Goal: Unclear

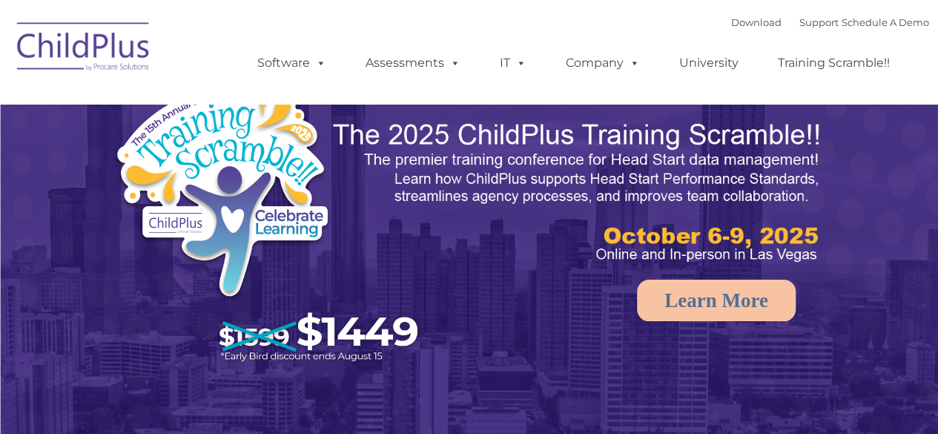
select select "MEDIUM"
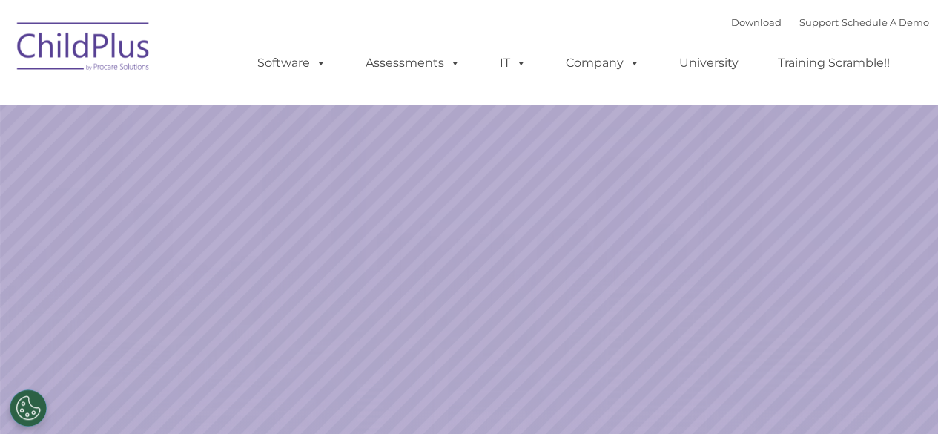
select select "MEDIUM"
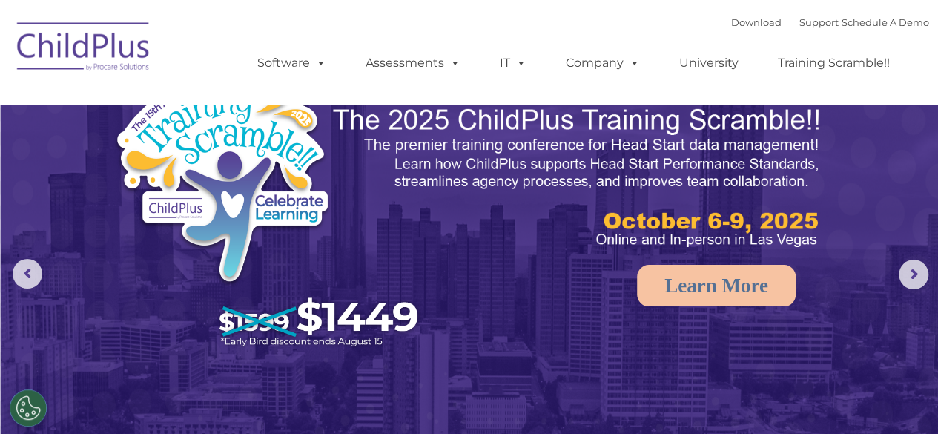
scroll to position [9, 0]
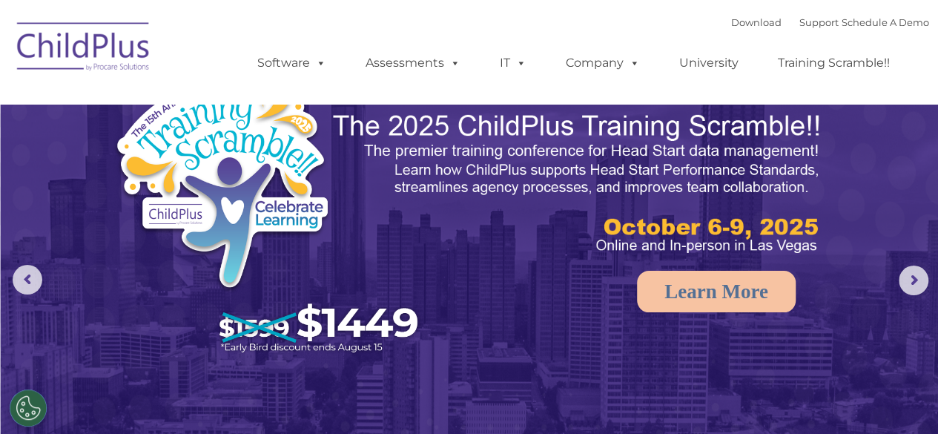
click at [70, 51] on img at bounding box center [84, 49] width 148 height 74
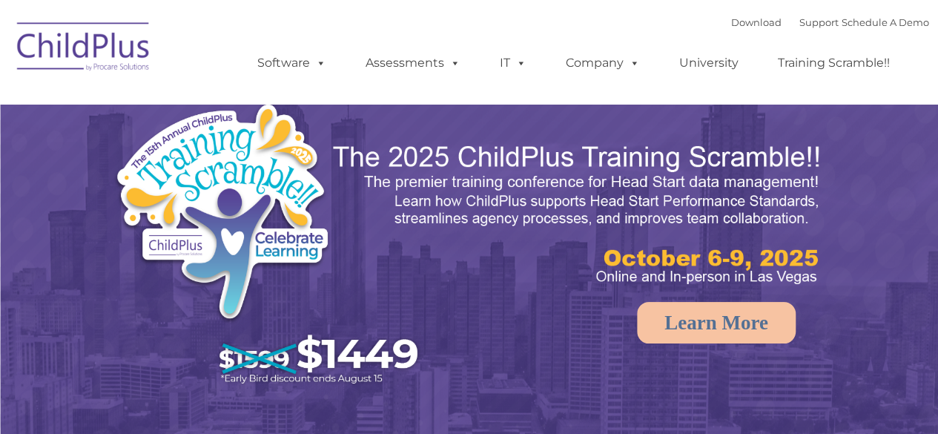
select select "MEDIUM"
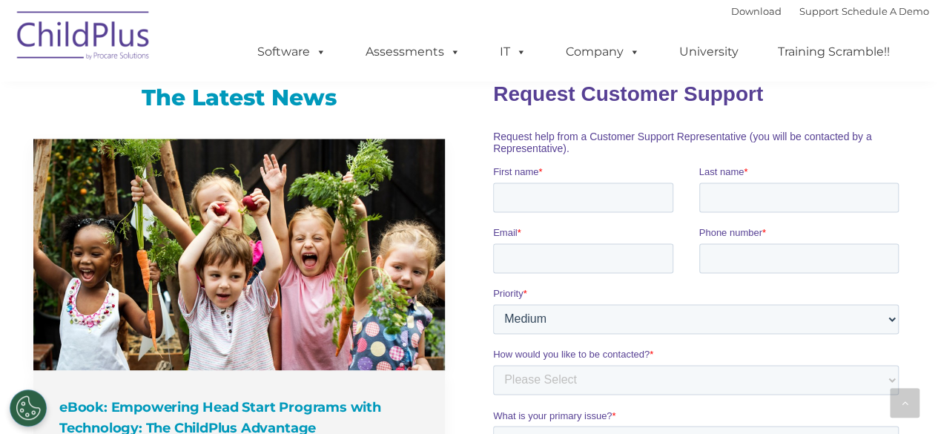
scroll to position [828, 0]
